Goal: Check status: Check status

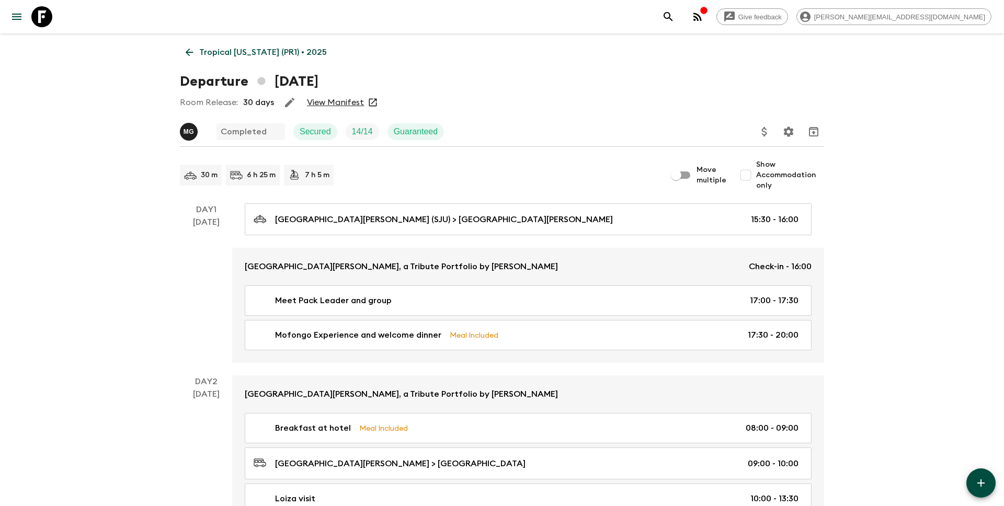
click at [223, 50] on p "Tropical [US_STATE] (PR1) • 2025" at bounding box center [263, 52] width 128 height 13
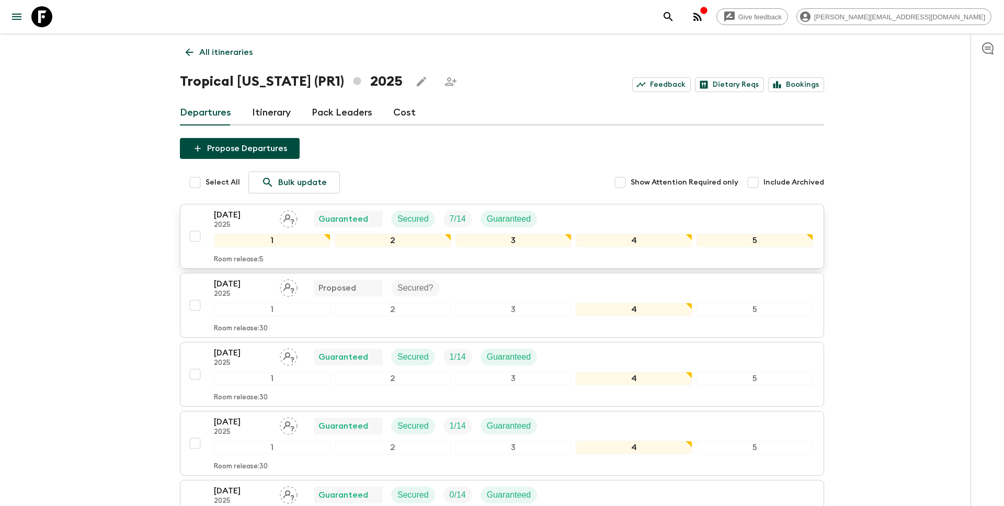
click at [217, 213] on p "[DATE]" at bounding box center [243, 215] width 58 height 13
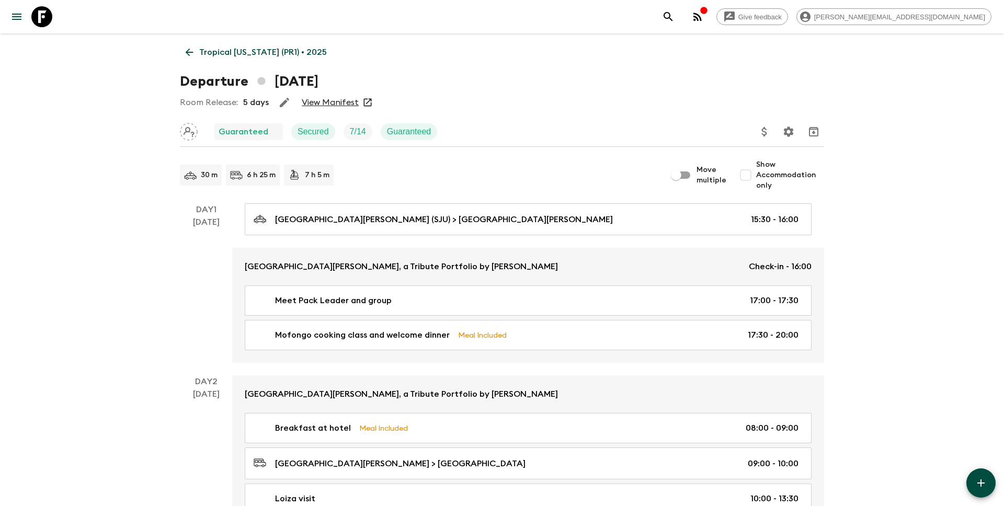
click at [335, 103] on link "View Manifest" at bounding box center [330, 102] width 57 height 10
